Goal: Obtain resource: Download file/media

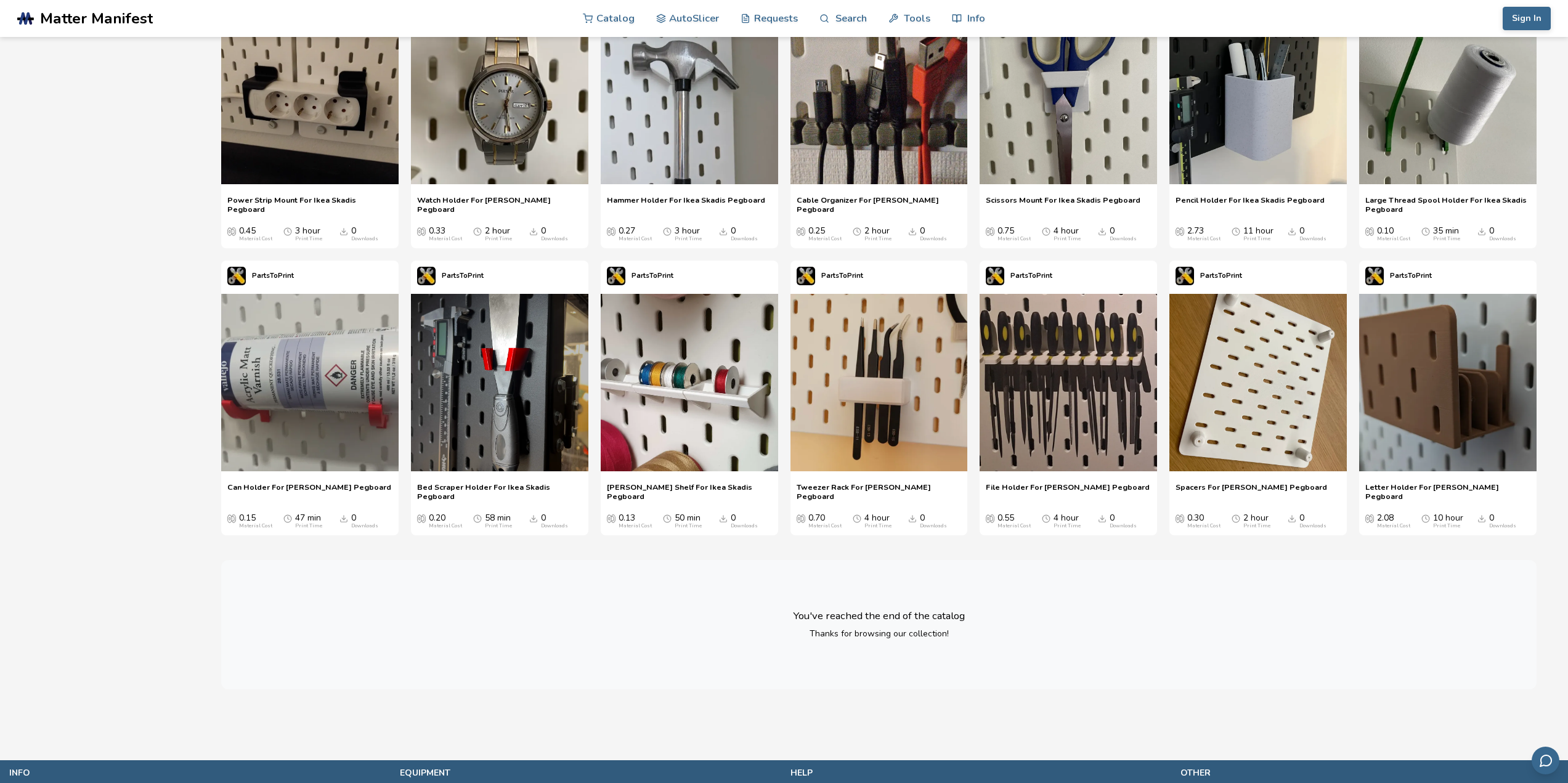
scroll to position [862, 0]
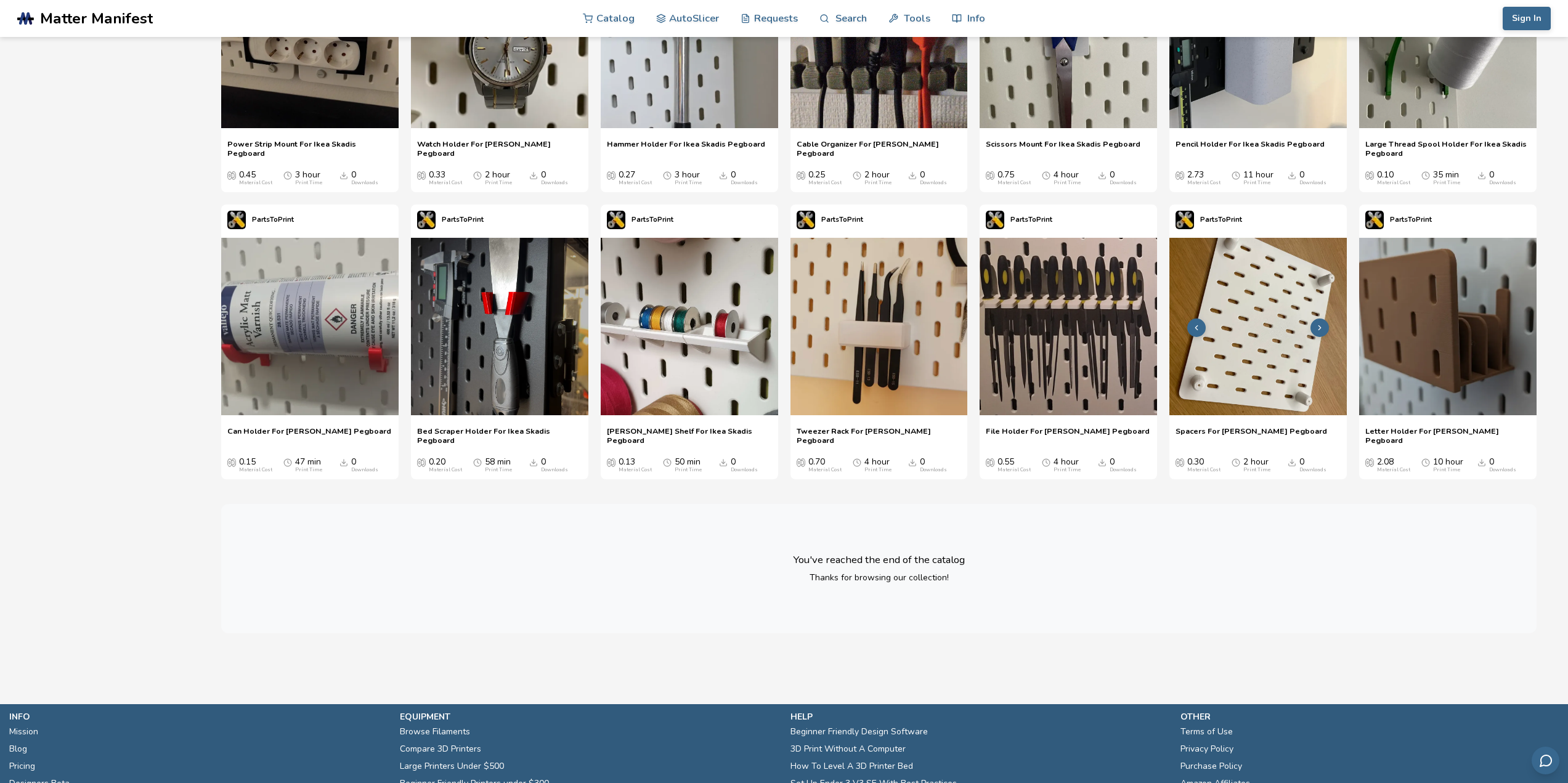
click at [1317, 329] on icon at bounding box center [1319, 328] width 8 height 8
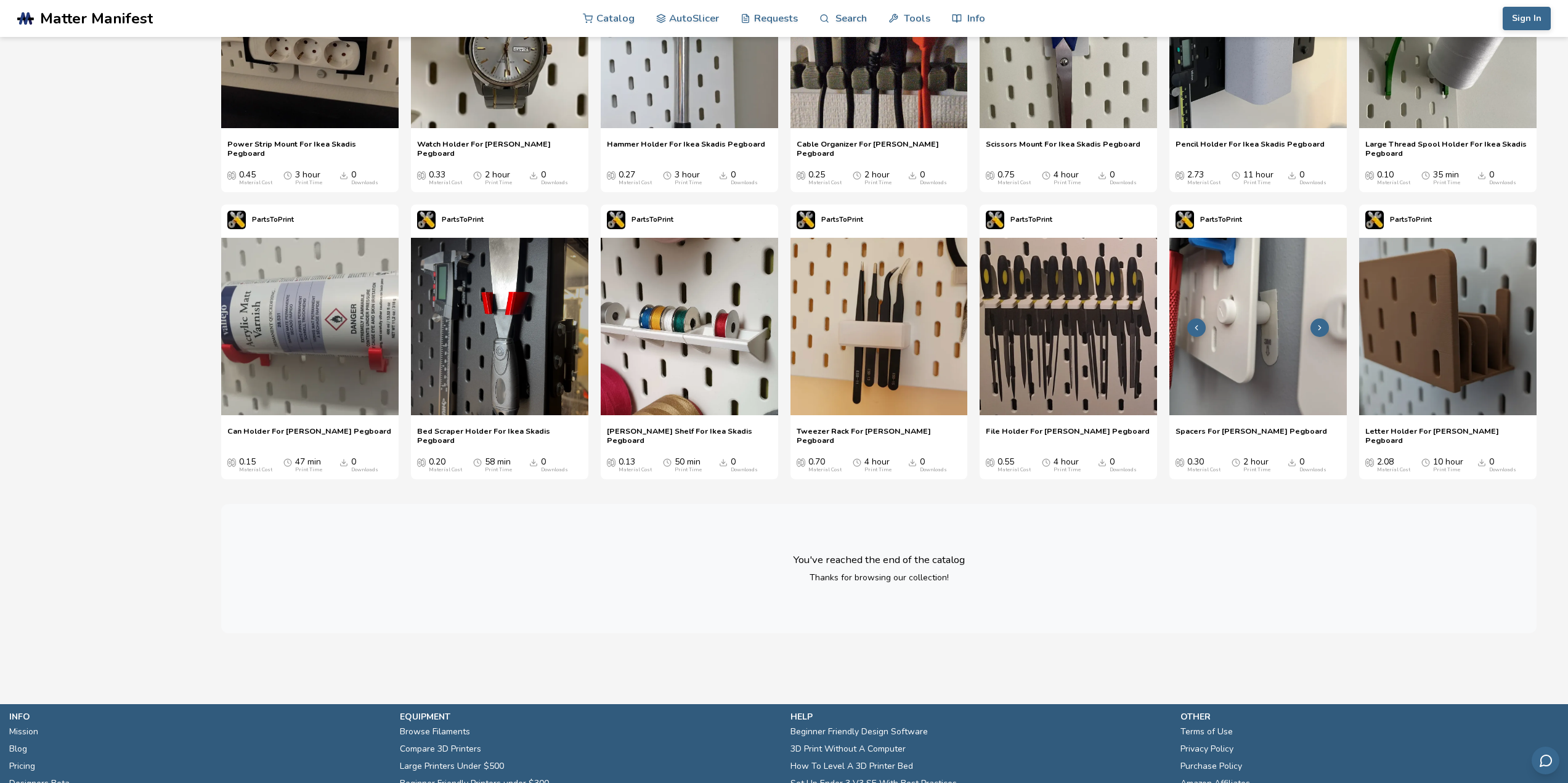
click at [1316, 329] on icon at bounding box center [1319, 328] width 8 height 8
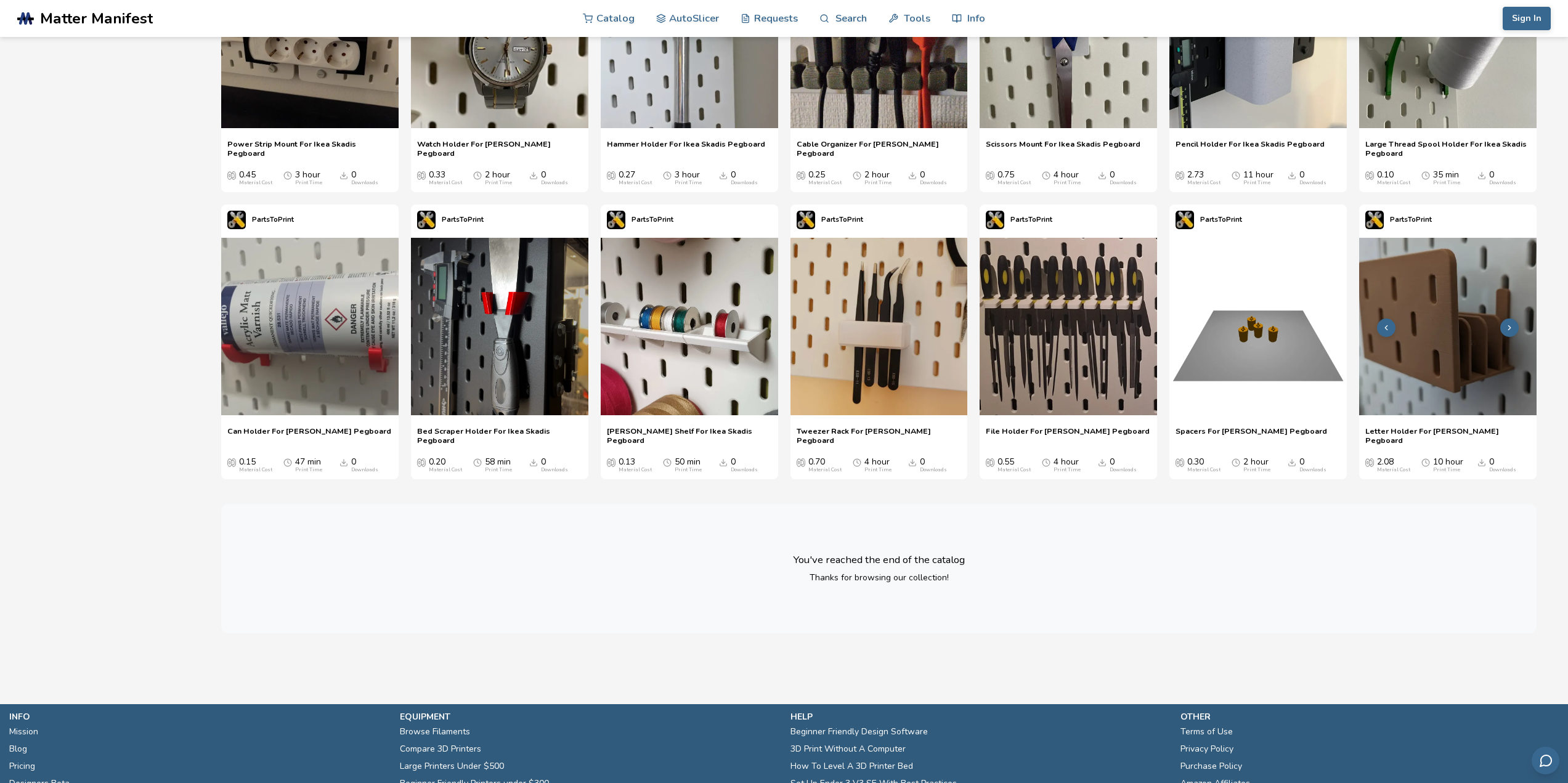
click at [1501, 328] on button at bounding box center [1509, 328] width 18 height 18
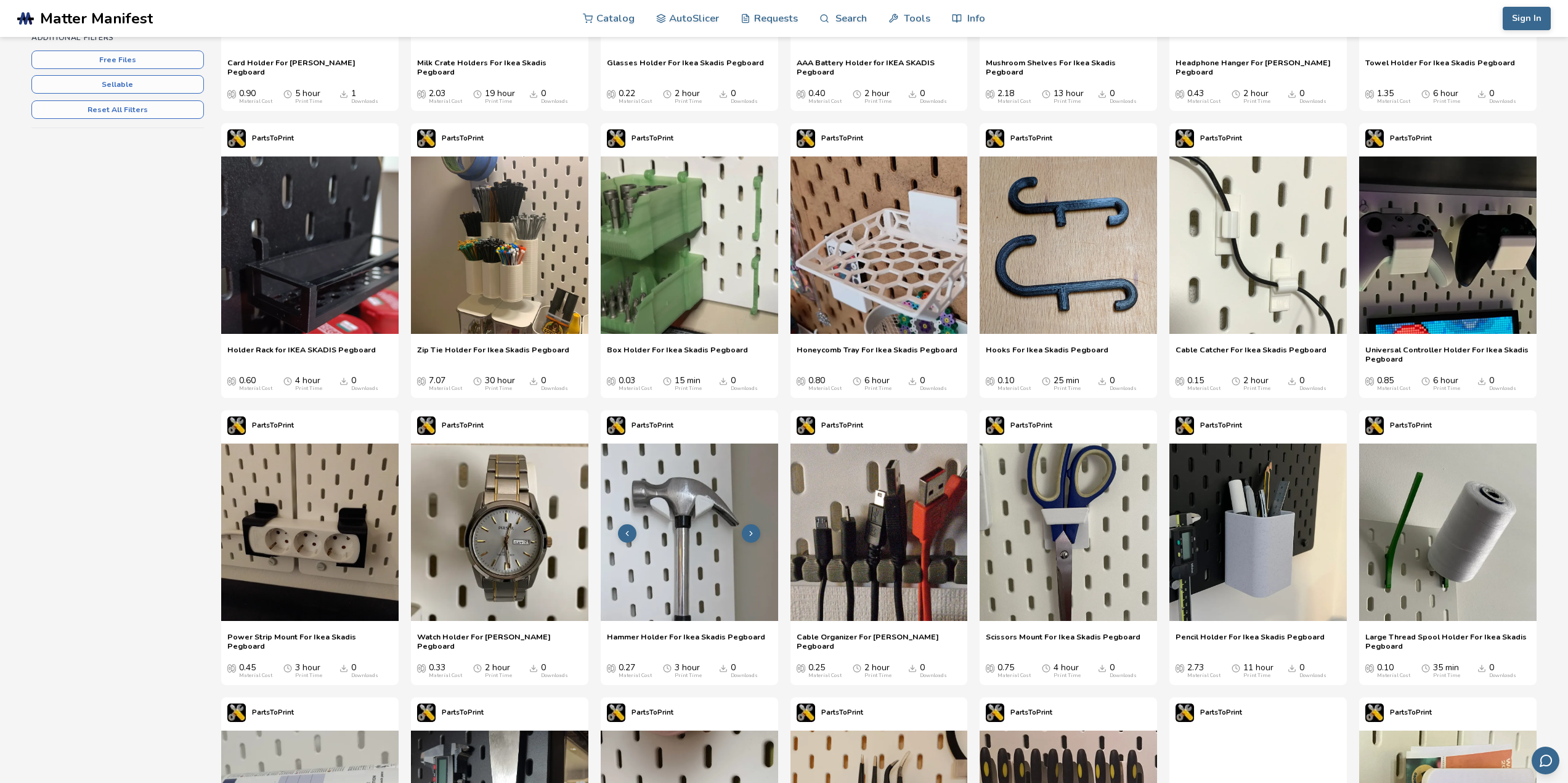
scroll to position [185, 0]
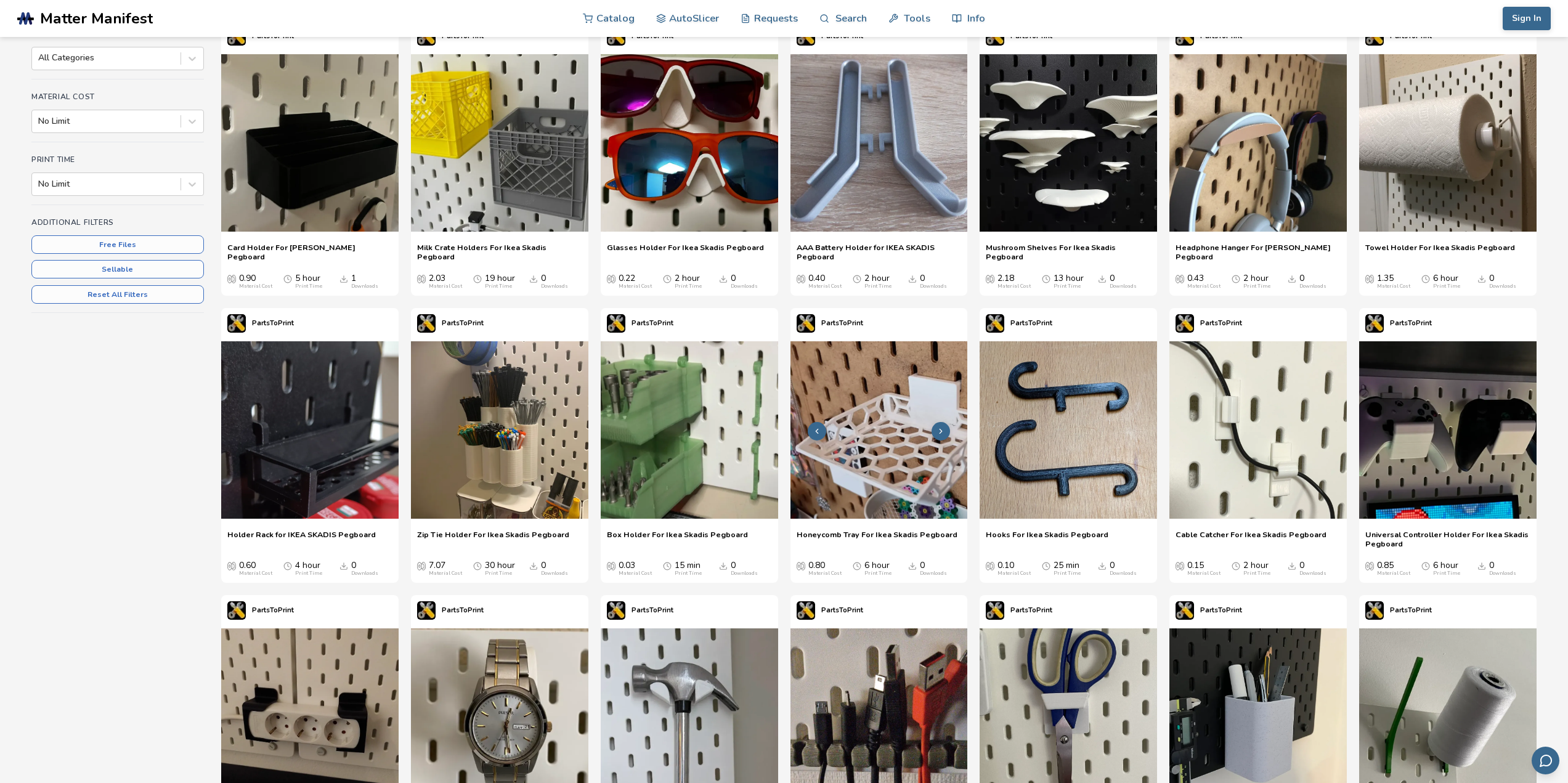
click at [940, 432] on icon at bounding box center [940, 431] width 8 height 8
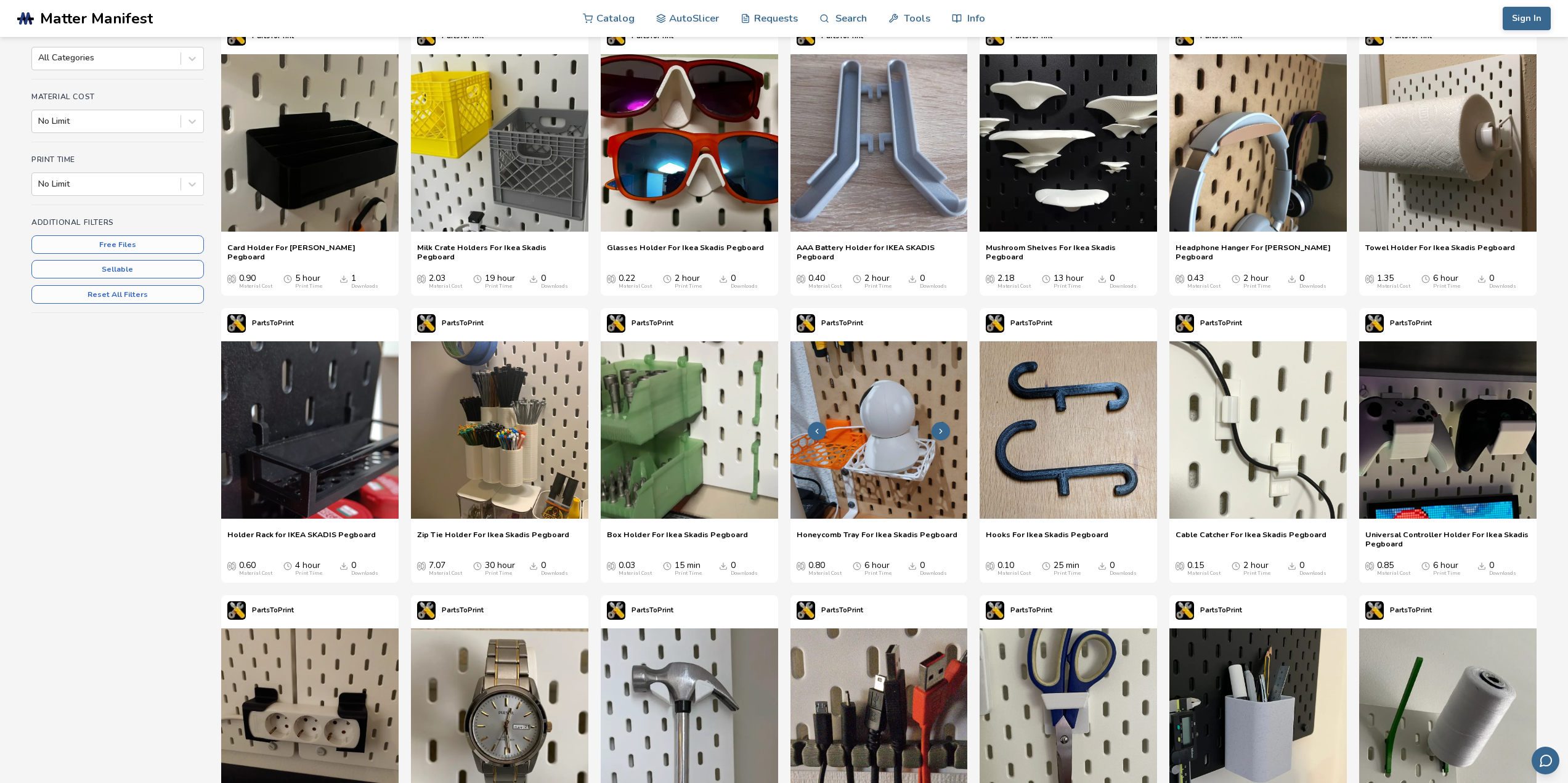
click at [940, 432] on icon at bounding box center [940, 431] width 8 height 8
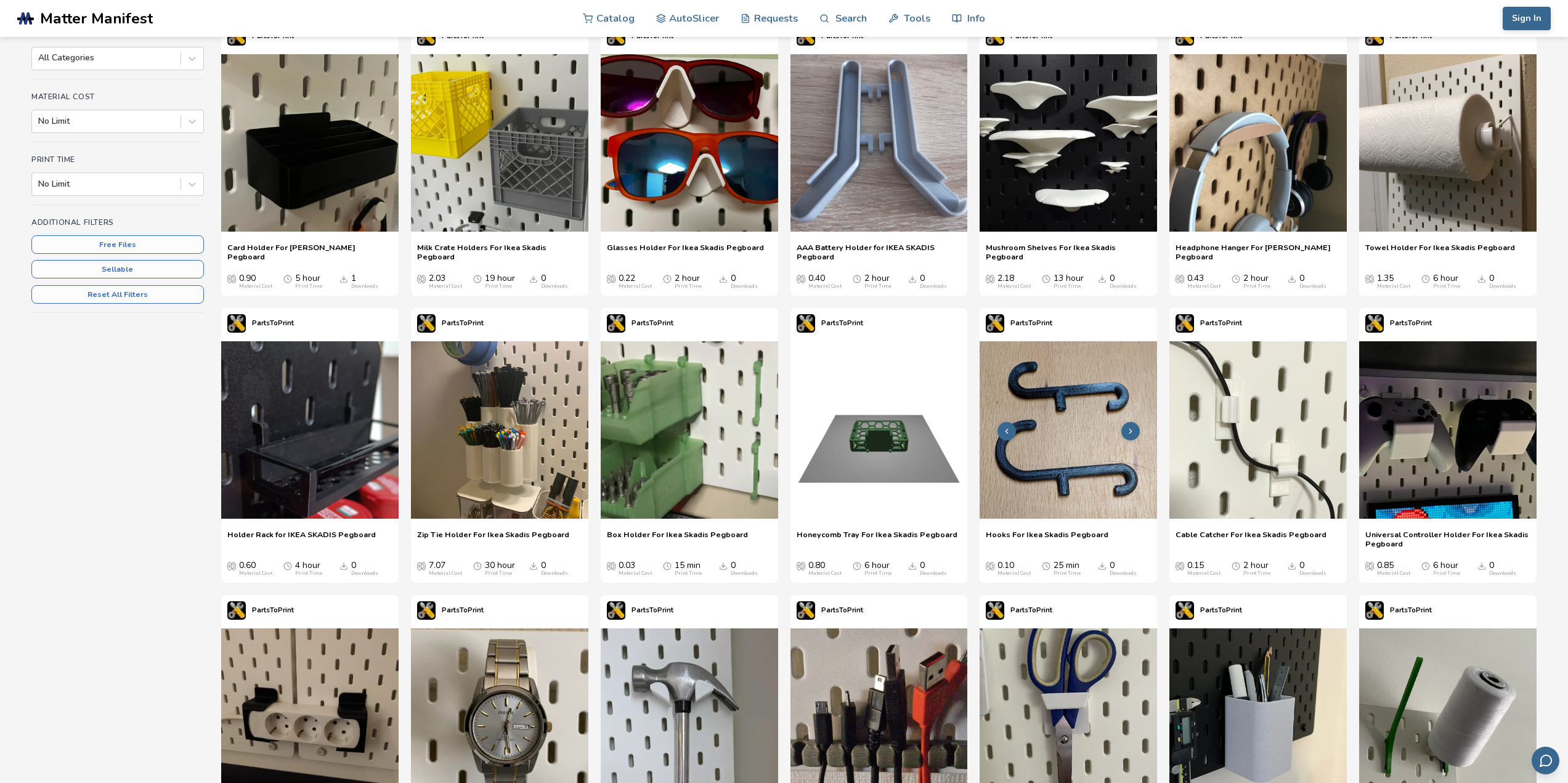
click at [1143, 432] on img at bounding box center [1068, 430] width 177 height 177
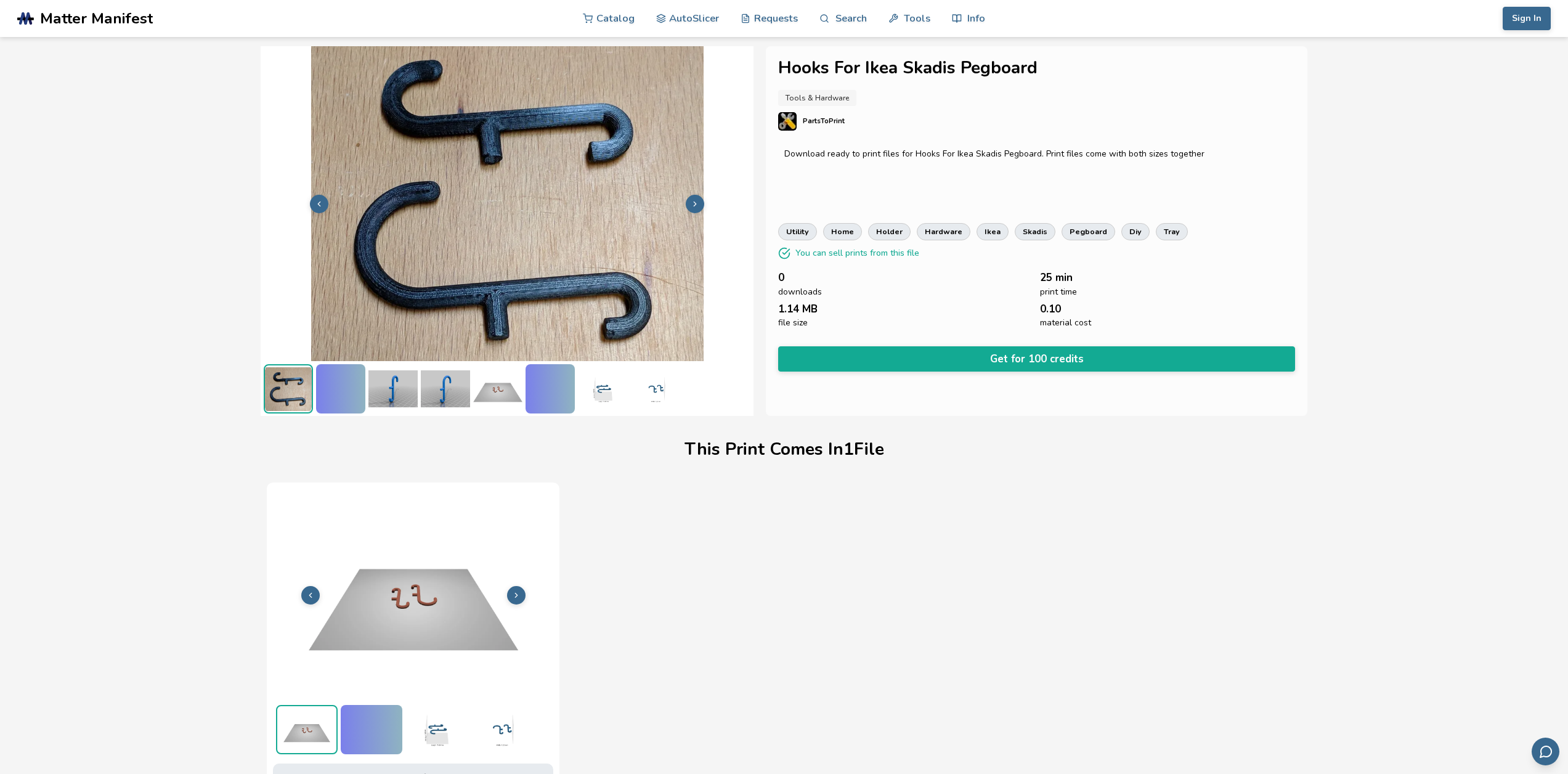
click at [335, 369] on div at bounding box center [340, 389] width 49 height 49
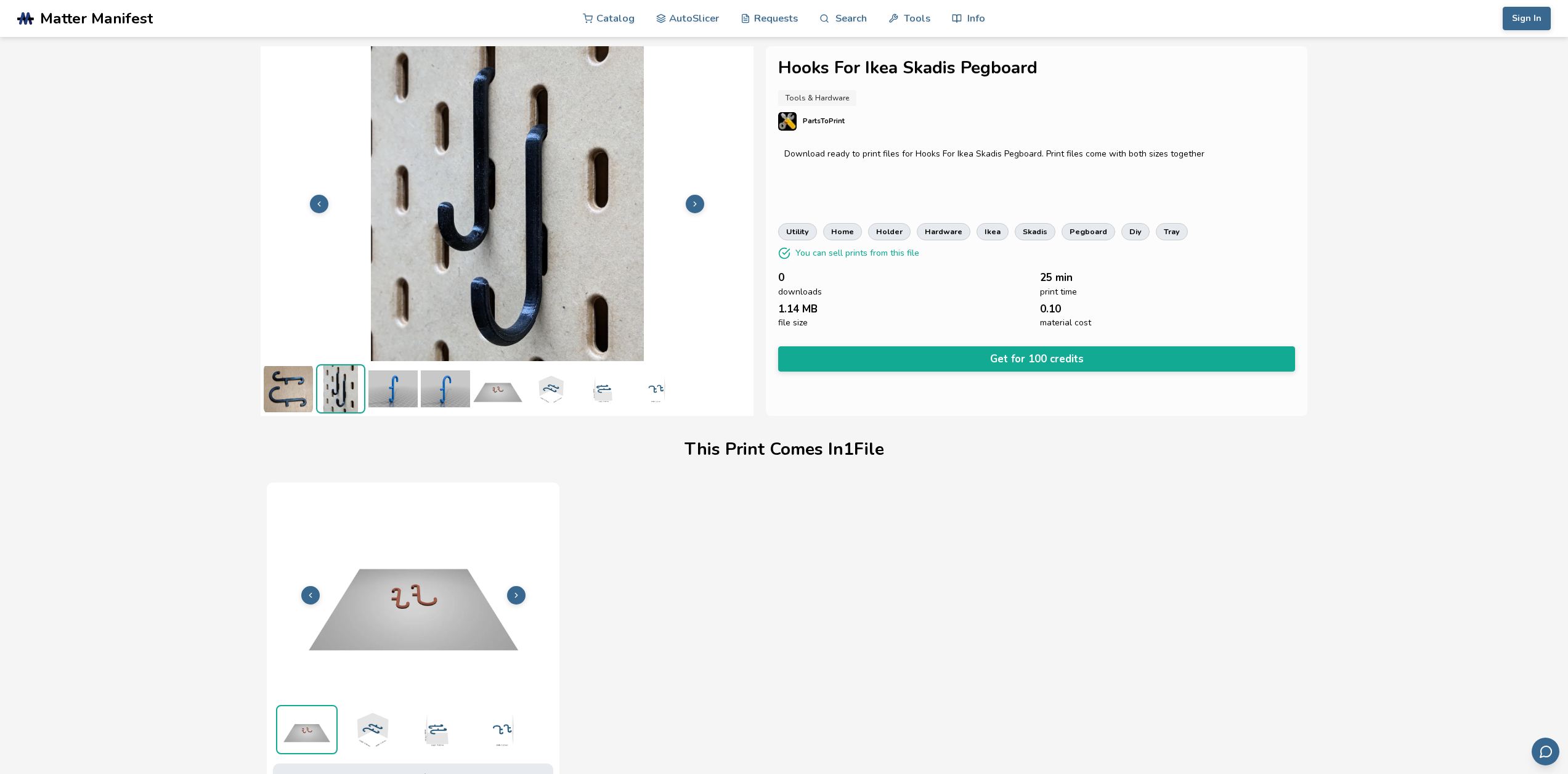
click at [396, 394] on img at bounding box center [393, 389] width 49 height 49
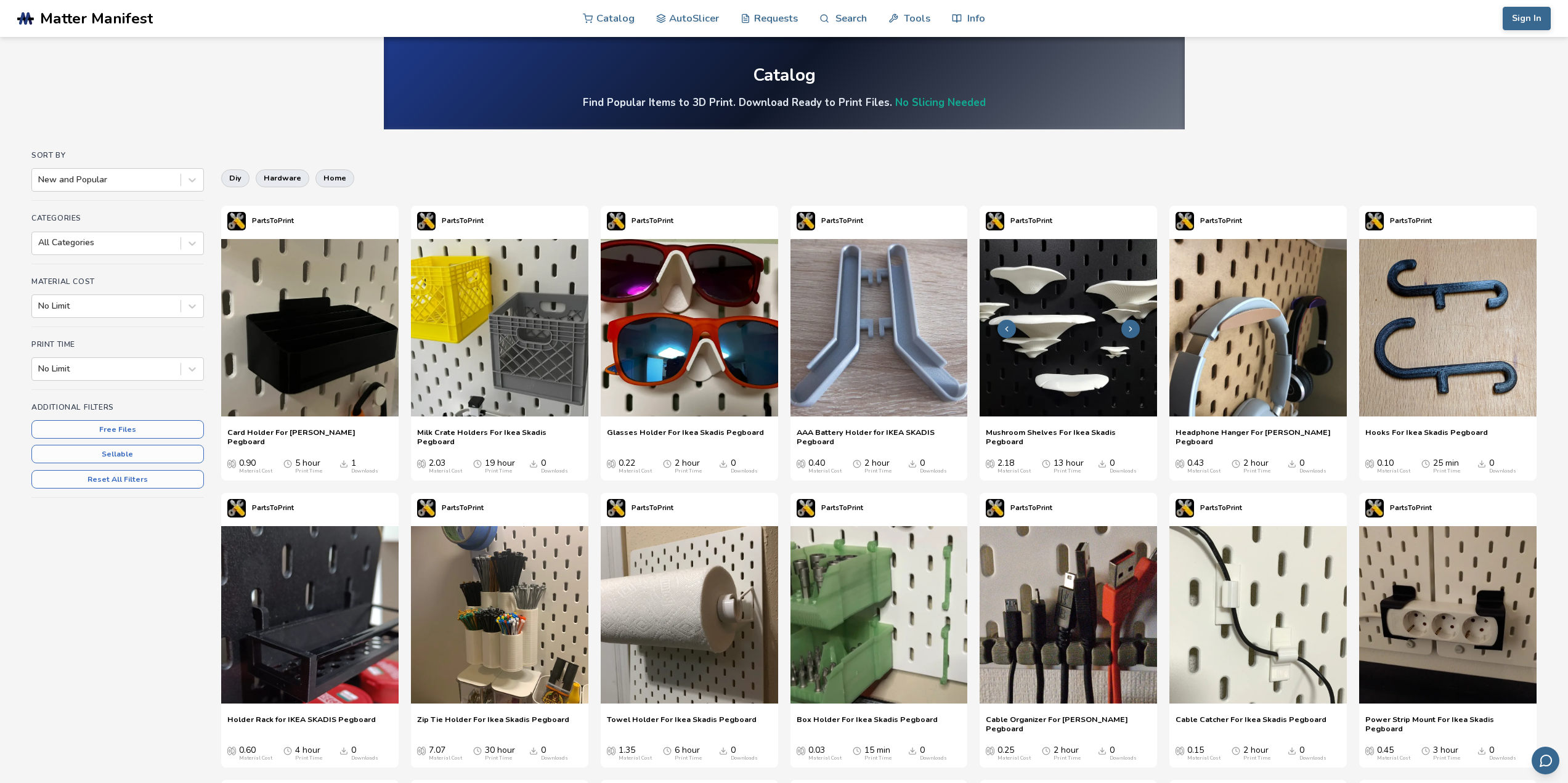
click at [1039, 308] on img at bounding box center [1068, 328] width 177 height 177
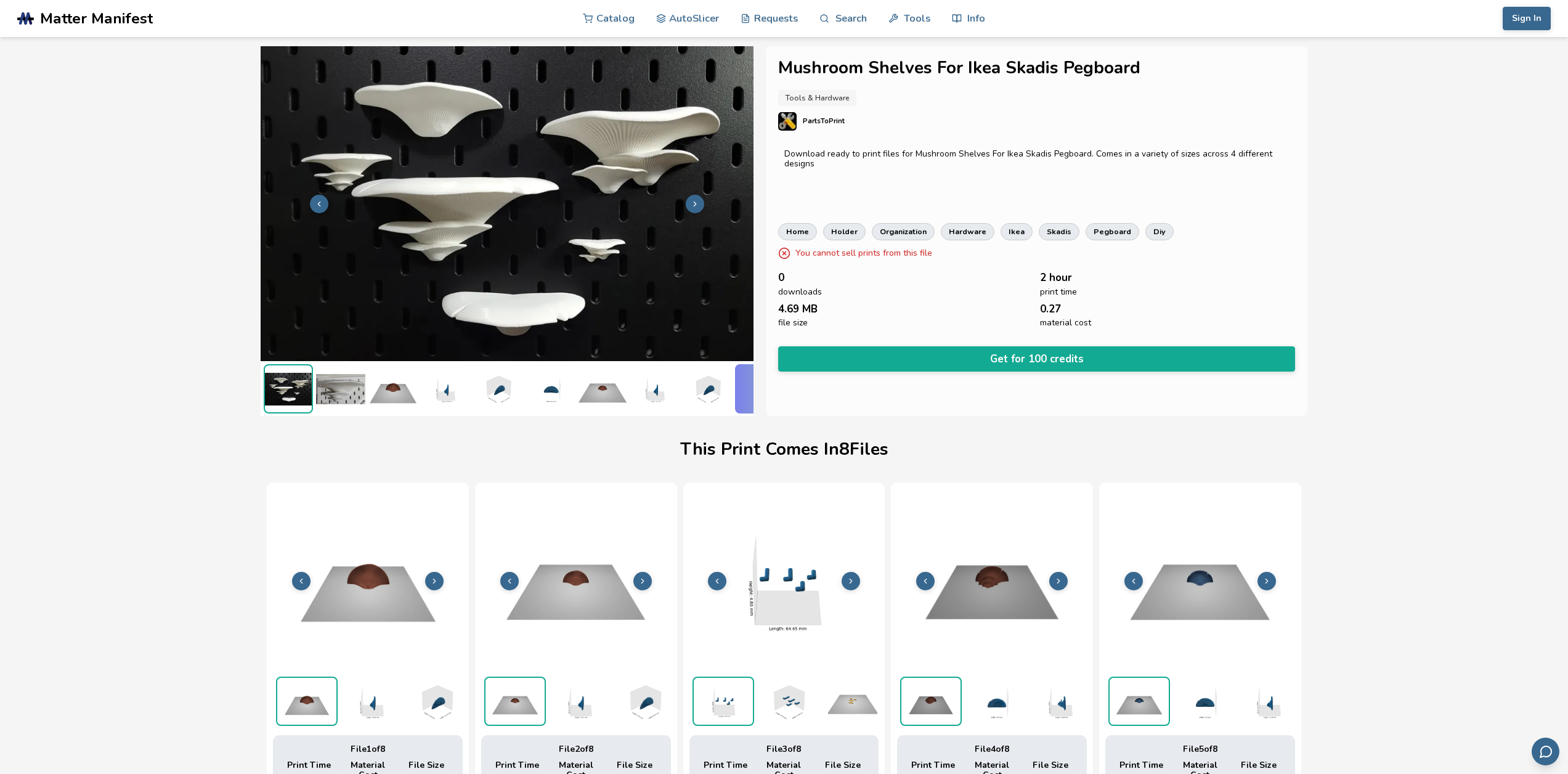
click at [331, 373] on img at bounding box center [340, 389] width 49 height 49
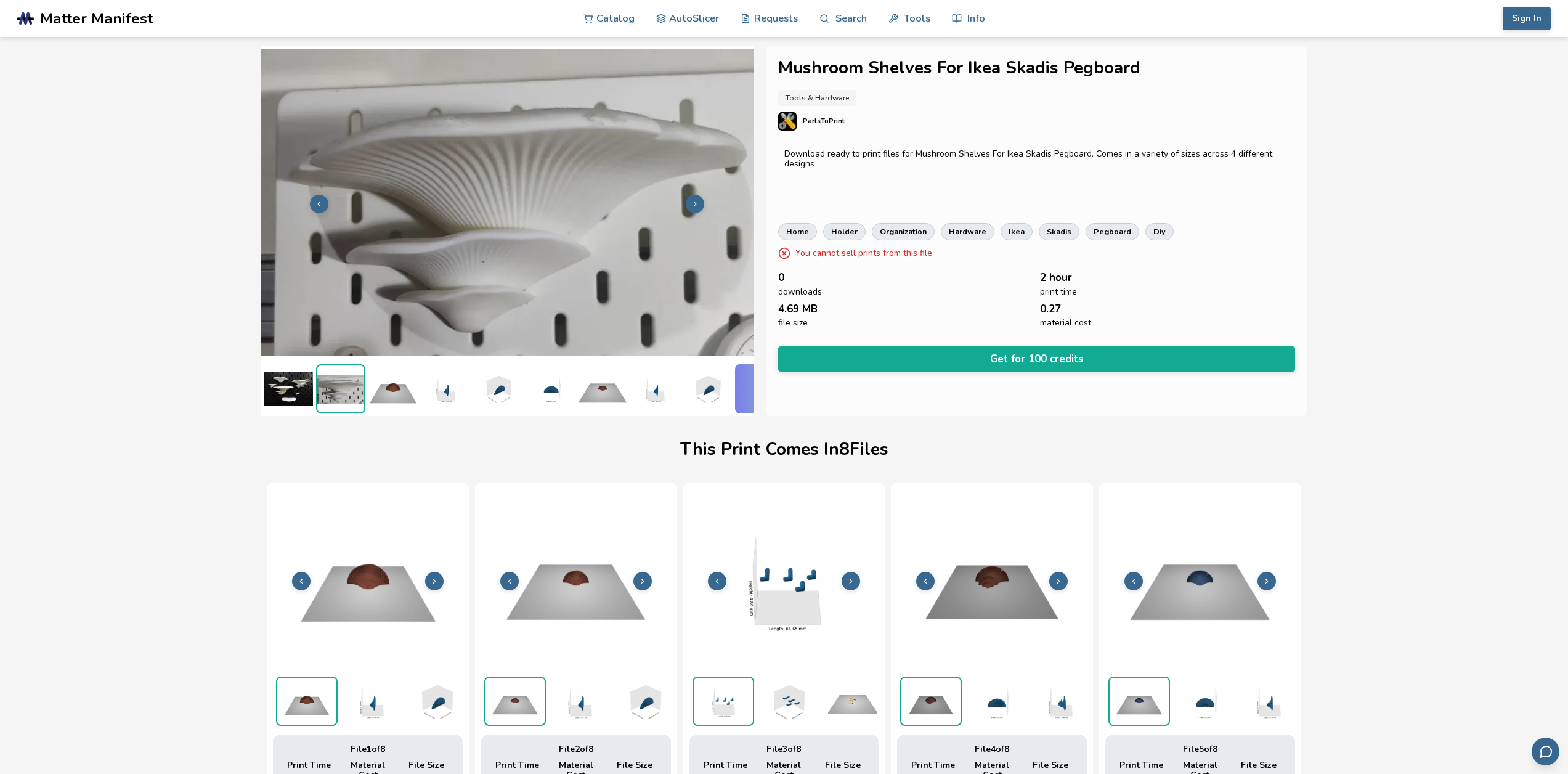
click at [399, 379] on img at bounding box center [393, 389] width 49 height 49
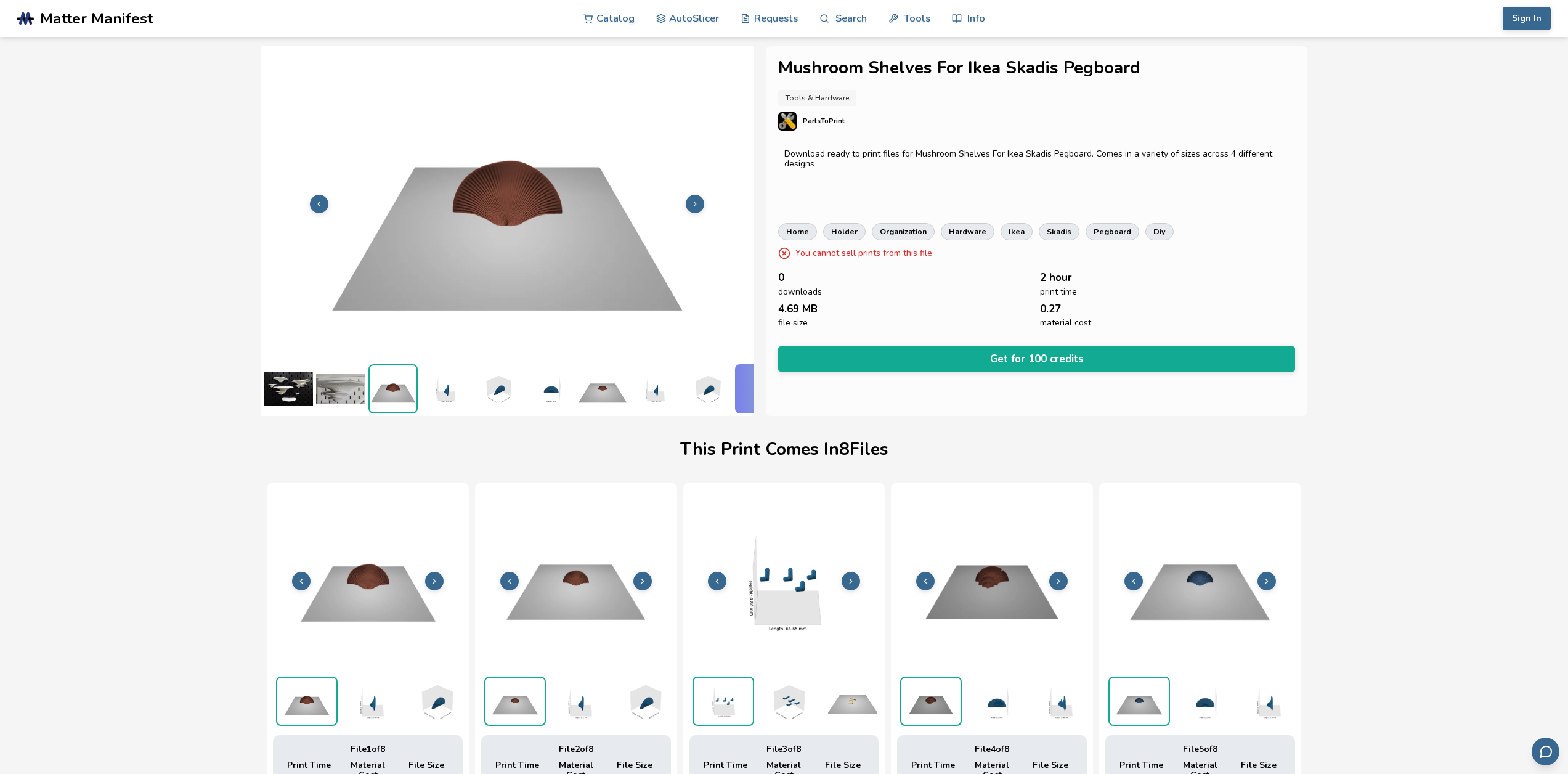
click at [457, 378] on img at bounding box center [445, 389] width 49 height 49
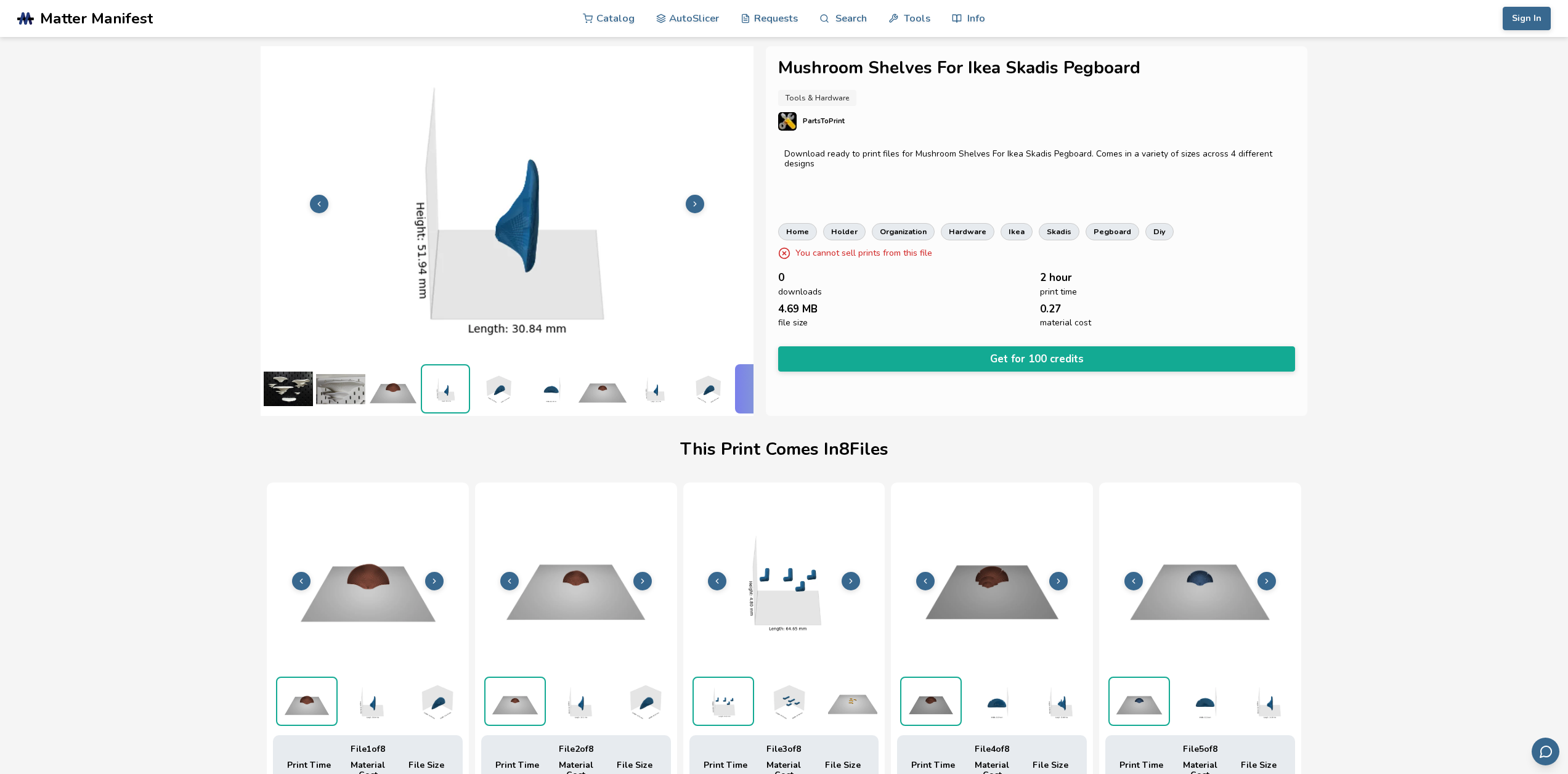
click at [492, 383] on img at bounding box center [498, 389] width 49 height 49
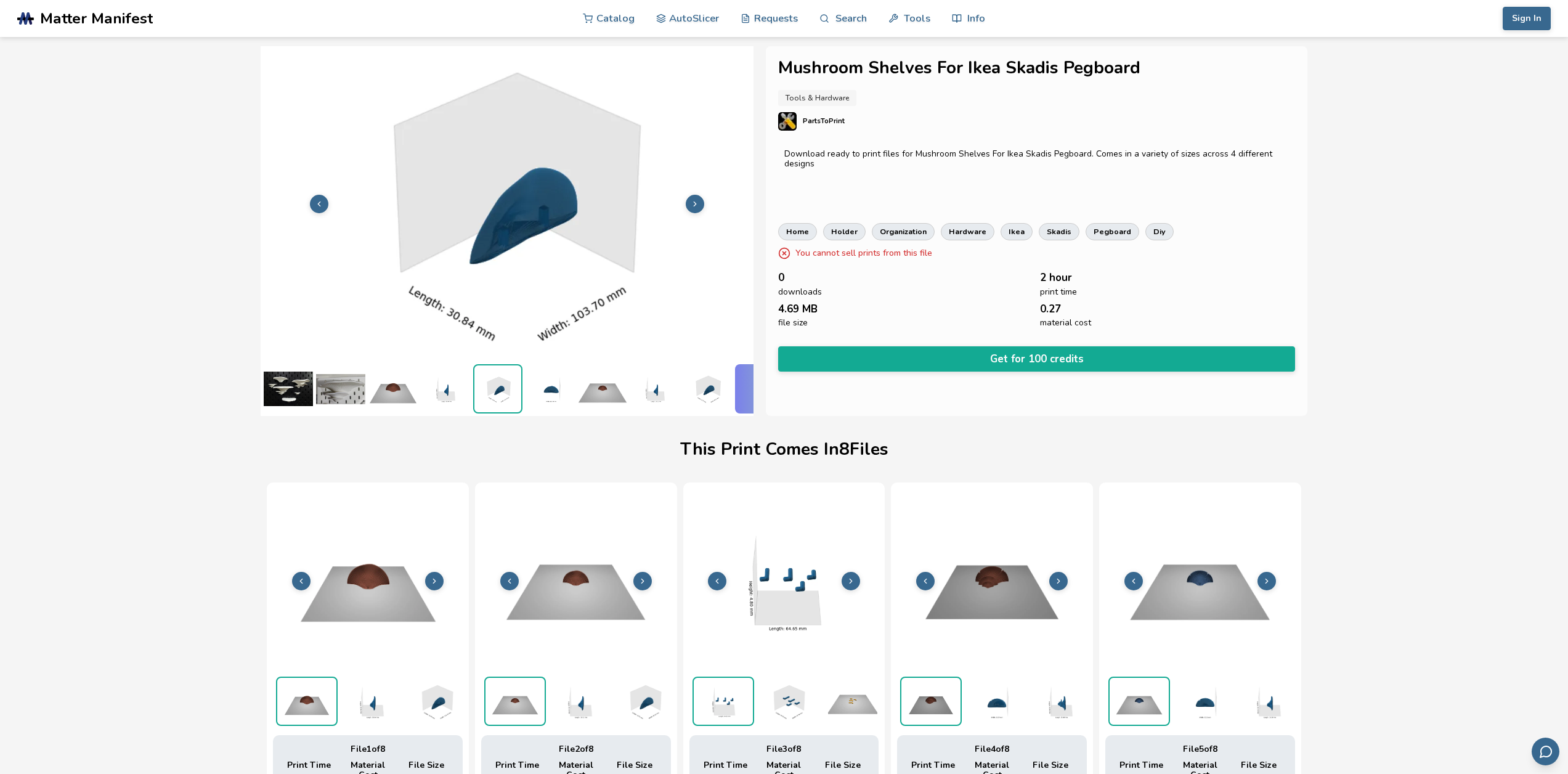
click at [549, 386] on img at bounding box center [550, 389] width 49 height 49
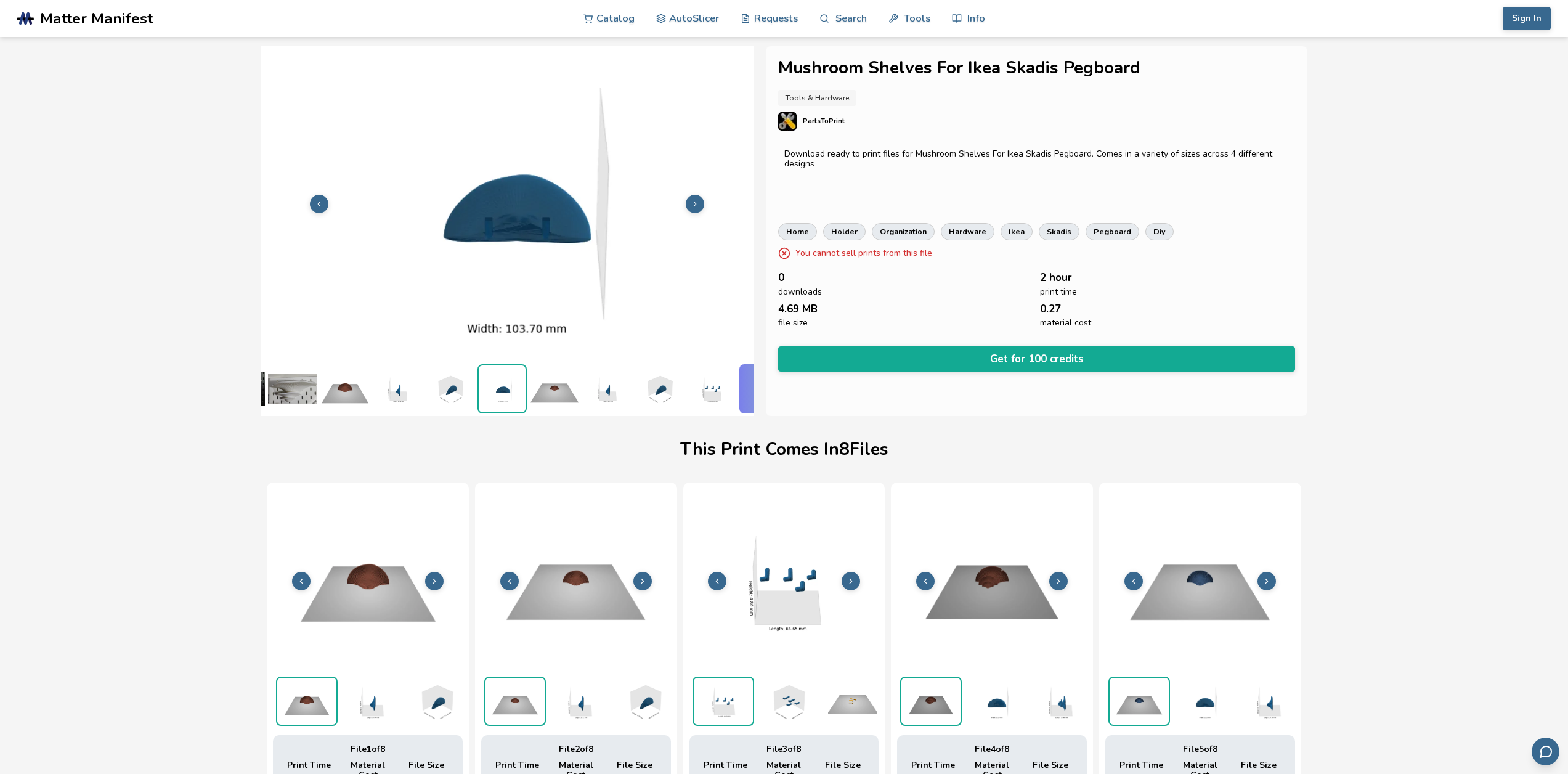
click at [607, 390] on img at bounding box center [607, 389] width 49 height 49
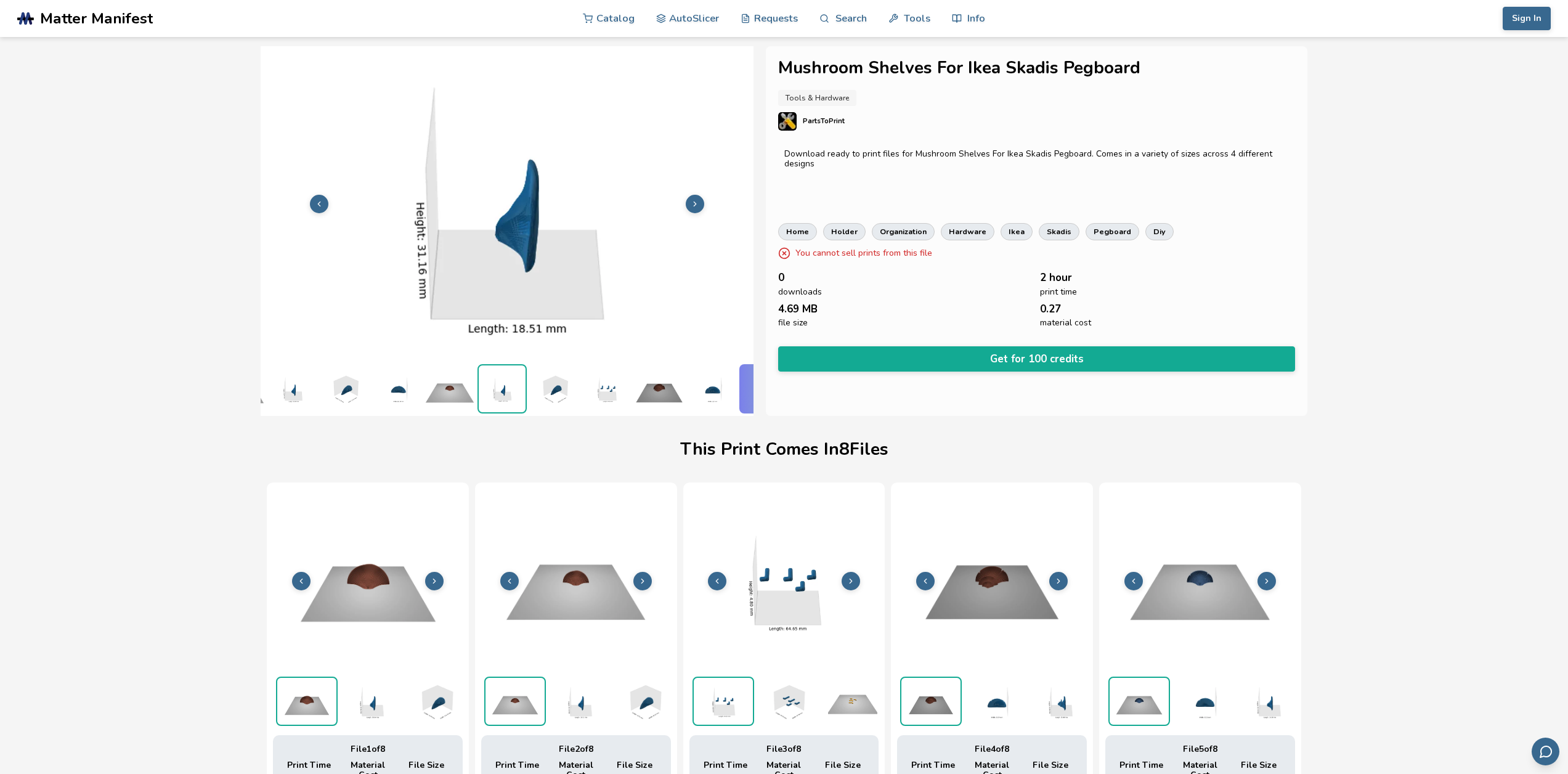
click at [607, 390] on img at bounding box center [607, 389] width 49 height 49
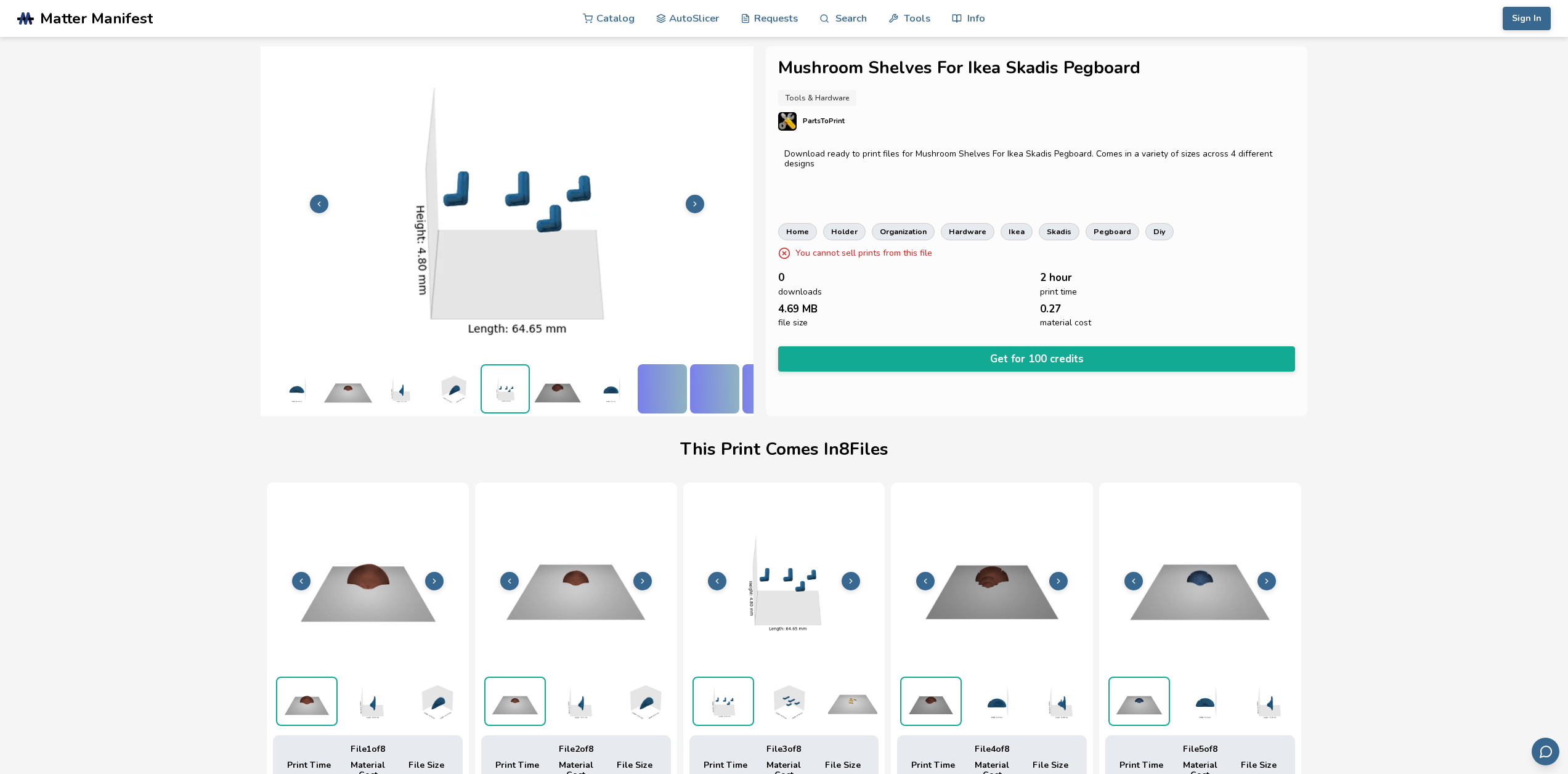
click at [607, 390] on img at bounding box center [610, 389] width 49 height 49
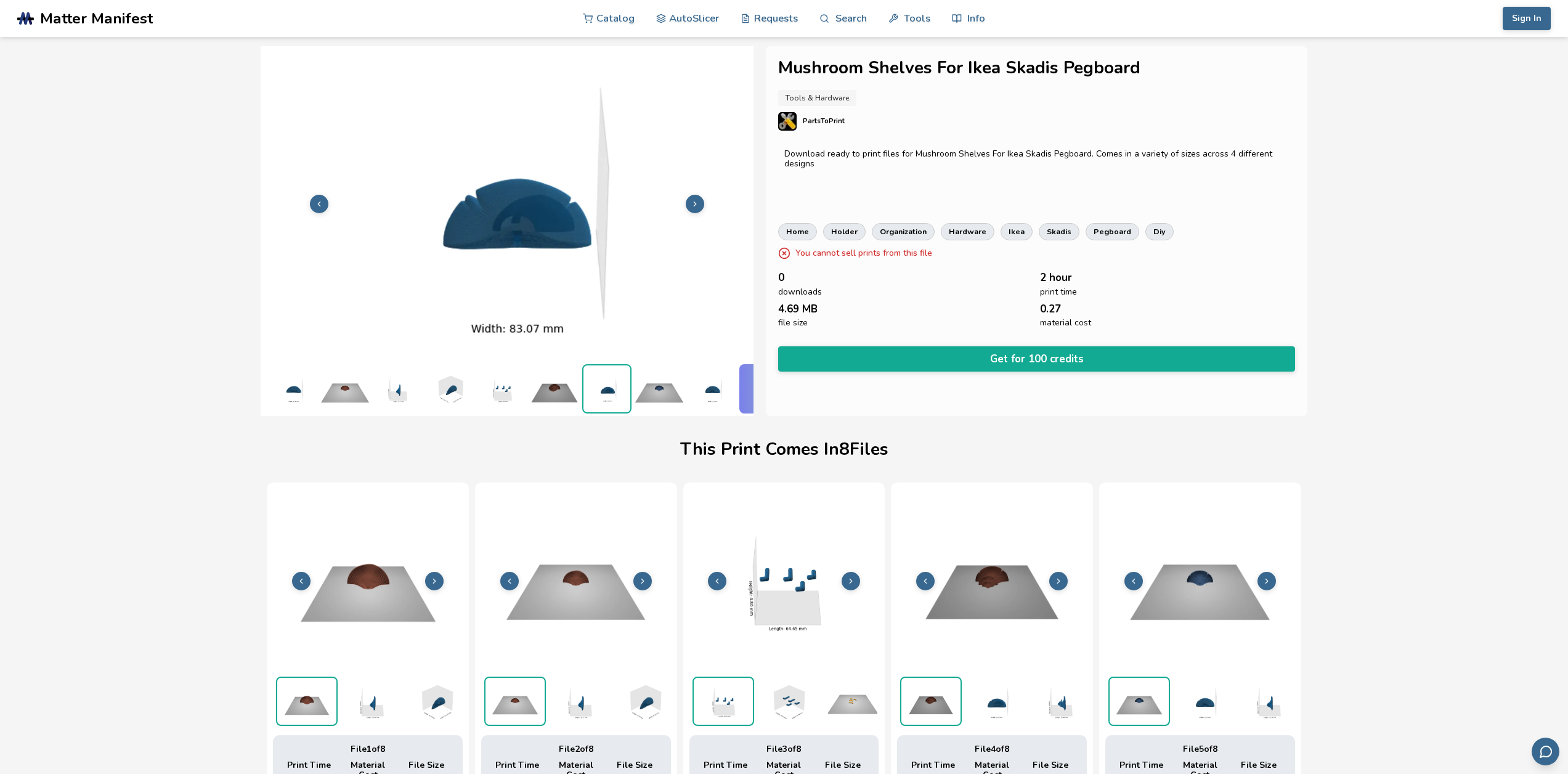
scroll to position [0, 362]
